Goal: Information Seeking & Learning: Learn about a topic

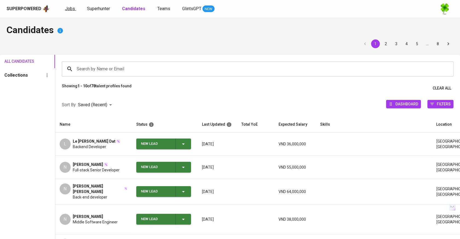
click at [70, 10] on span "Jobs" at bounding box center [70, 8] width 10 height 5
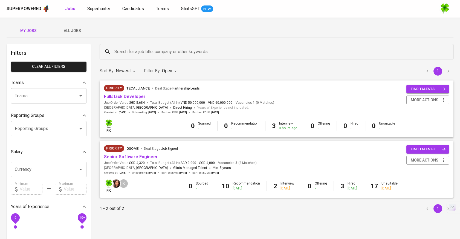
click at [85, 34] on span "All Jobs" at bounding box center [72, 30] width 37 height 7
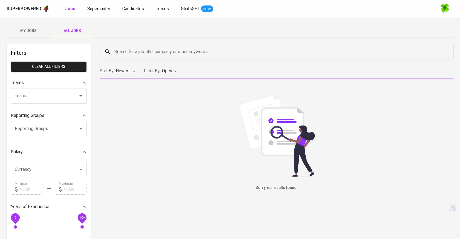
click at [139, 56] on input "Search for a job title, company or other keywords" at bounding box center [278, 52] width 330 height 10
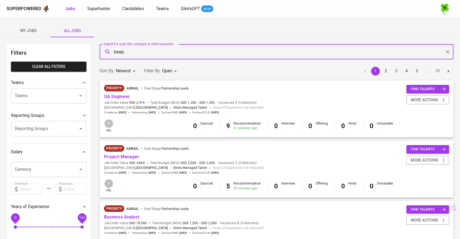
type input "beep"
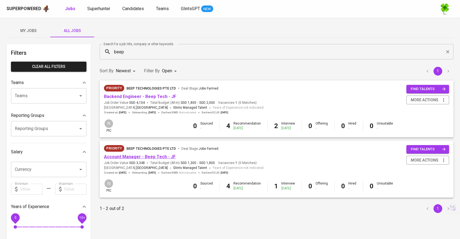
click at [137, 155] on link "Account Manager - Beep Tech - JF" at bounding box center [140, 156] width 72 height 5
click at [167, 96] on link "Backend Engineer - Beep Tech - JF" at bounding box center [140, 96] width 72 height 5
